Goal: Task Accomplishment & Management: Manage account settings

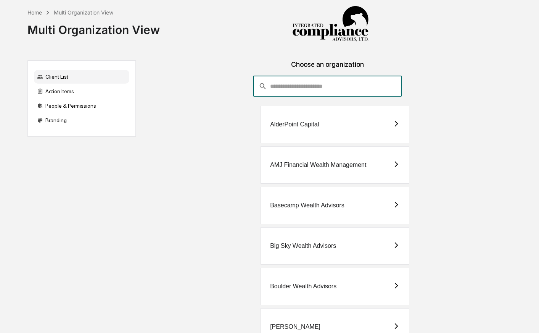
click at [317, 91] on input "consultant-dashboard__filter-organizations-search-bar" at bounding box center [335, 86] width 131 height 21
type input "*"
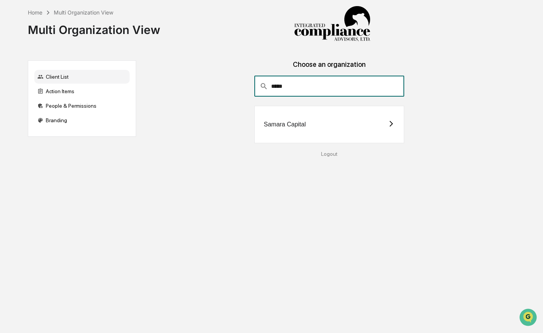
type input "*****"
click at [289, 124] on div "Samara Capital" at bounding box center [285, 124] width 42 height 7
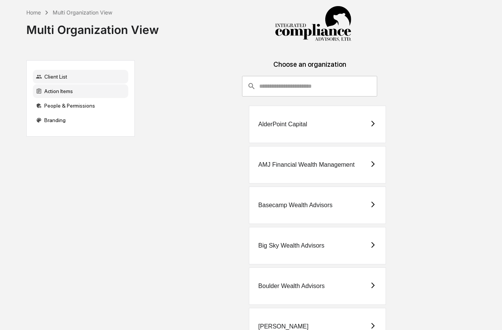
click at [58, 91] on div "Action Items" at bounding box center [80, 91] width 95 height 14
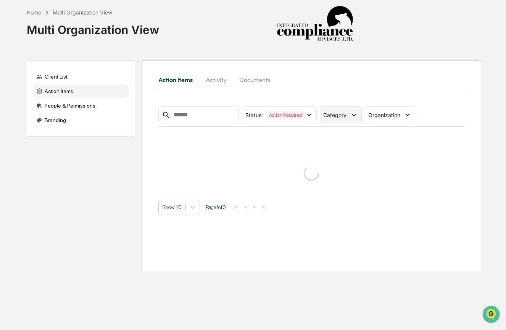
click at [338, 118] on span "Category" at bounding box center [334, 115] width 23 height 6
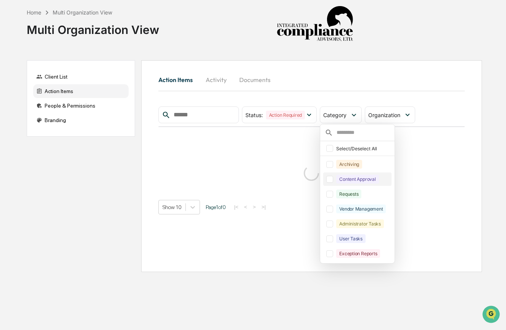
click at [340, 183] on div "Content Approval" at bounding box center [357, 179] width 42 height 9
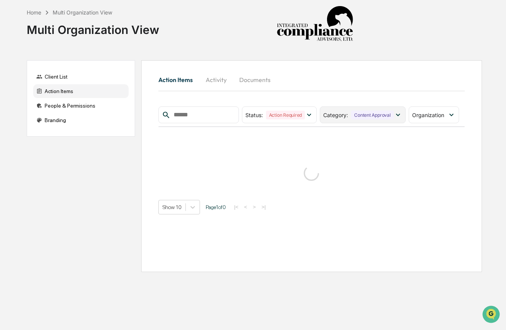
click at [366, 113] on div "Content Approval" at bounding box center [372, 115] width 42 height 9
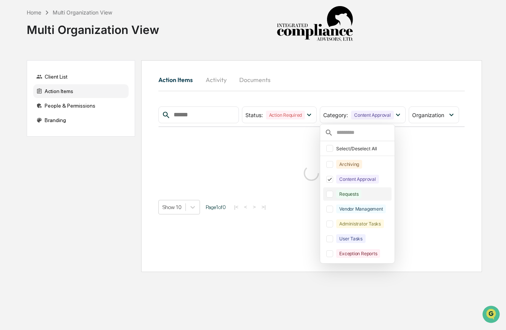
click at [361, 194] on div "Requests" at bounding box center [348, 194] width 25 height 9
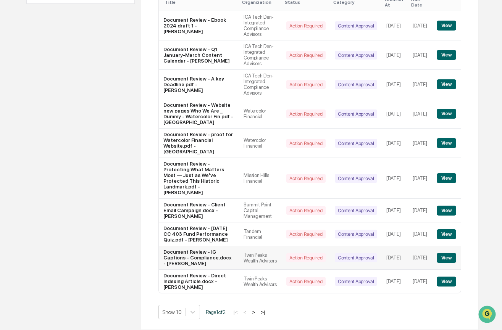
scroll to position [179, 0]
click at [447, 206] on button "View" at bounding box center [445, 211] width 19 height 10
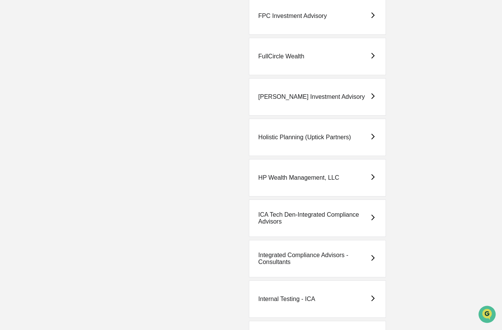
scroll to position [1056, 0]
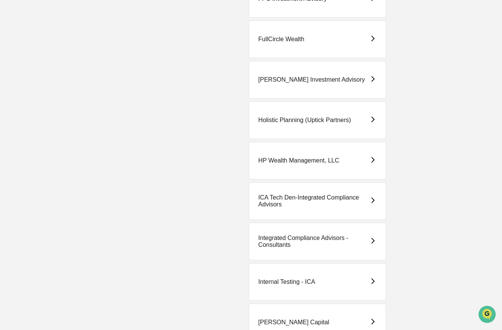
click at [326, 200] on div "ICA Tech Den-Integrated Compliance Advisors" at bounding box center [313, 201] width 111 height 14
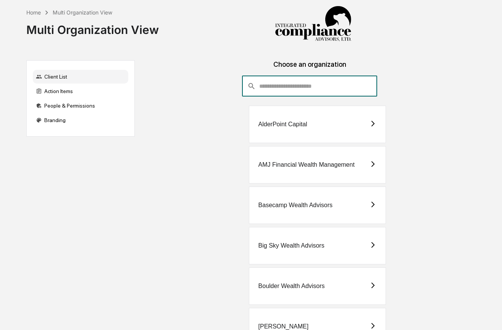
click at [350, 87] on input "consultant-dashboard__filter-organizations-search-bar" at bounding box center [318, 86] width 118 height 21
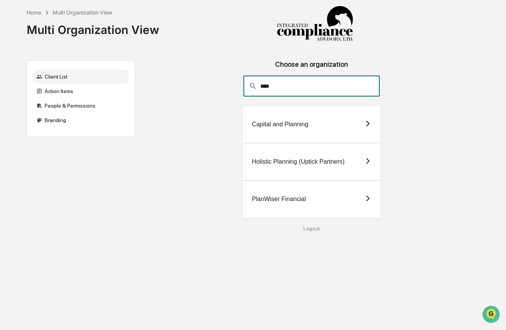
type input "****"
click at [299, 205] on div "PlanWiser Financial" at bounding box center [311, 198] width 138 height 37
